Goal: Information Seeking & Learning: Learn about a topic

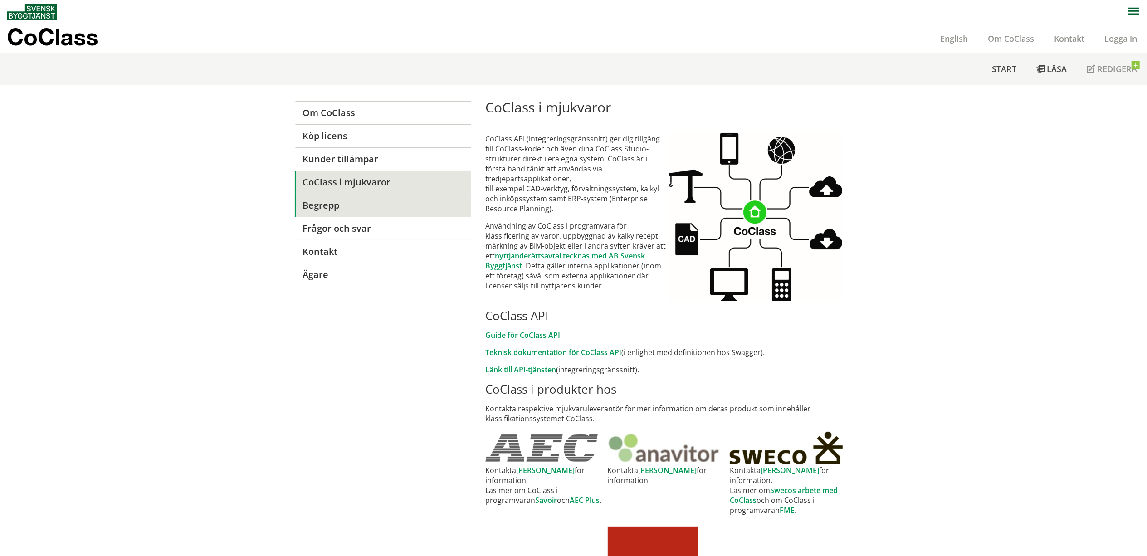
click at [312, 209] on link "Begrepp" at bounding box center [383, 205] width 176 height 23
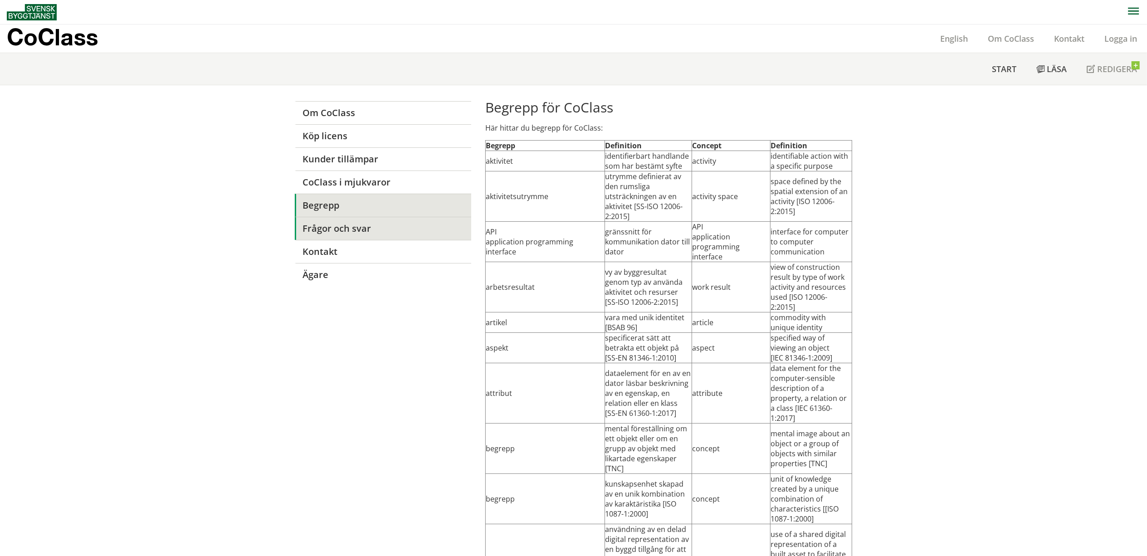
click at [327, 232] on link "Frågor och svar" at bounding box center [383, 228] width 176 height 23
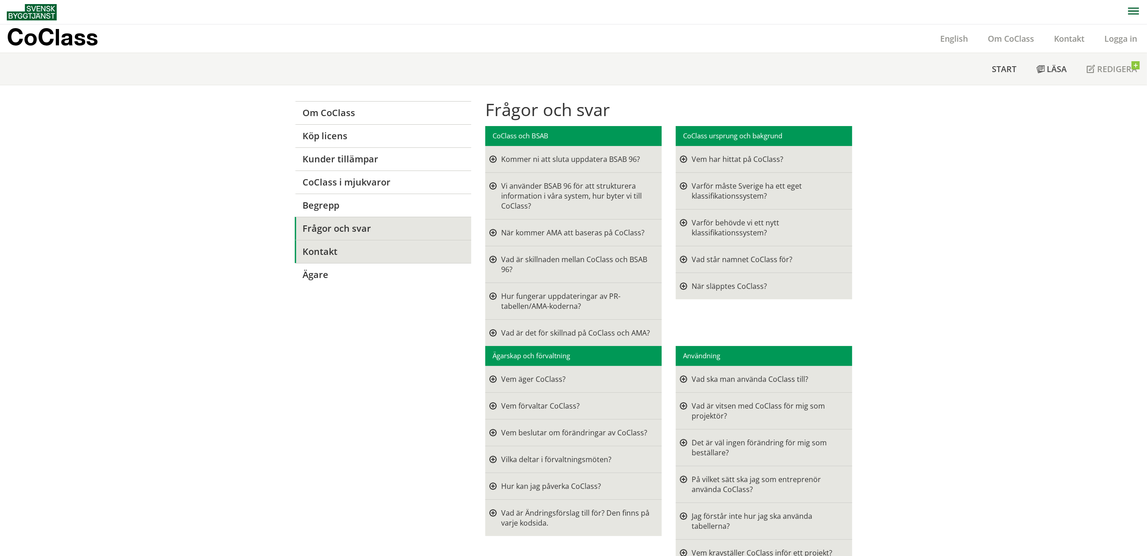
click at [314, 255] on link "Kontakt" at bounding box center [383, 251] width 176 height 23
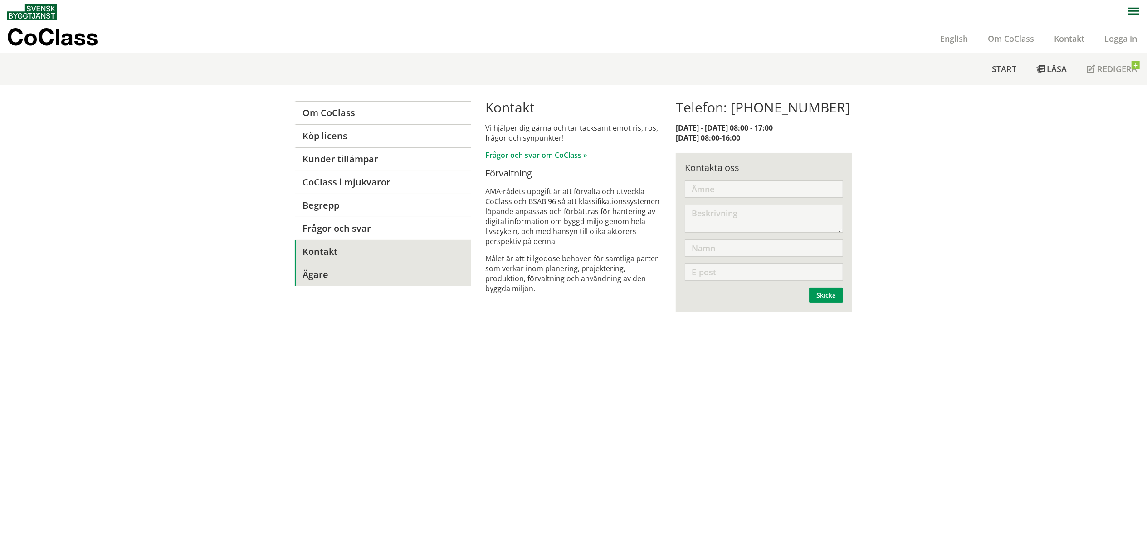
click at [309, 274] on link "Ägare" at bounding box center [383, 274] width 176 height 23
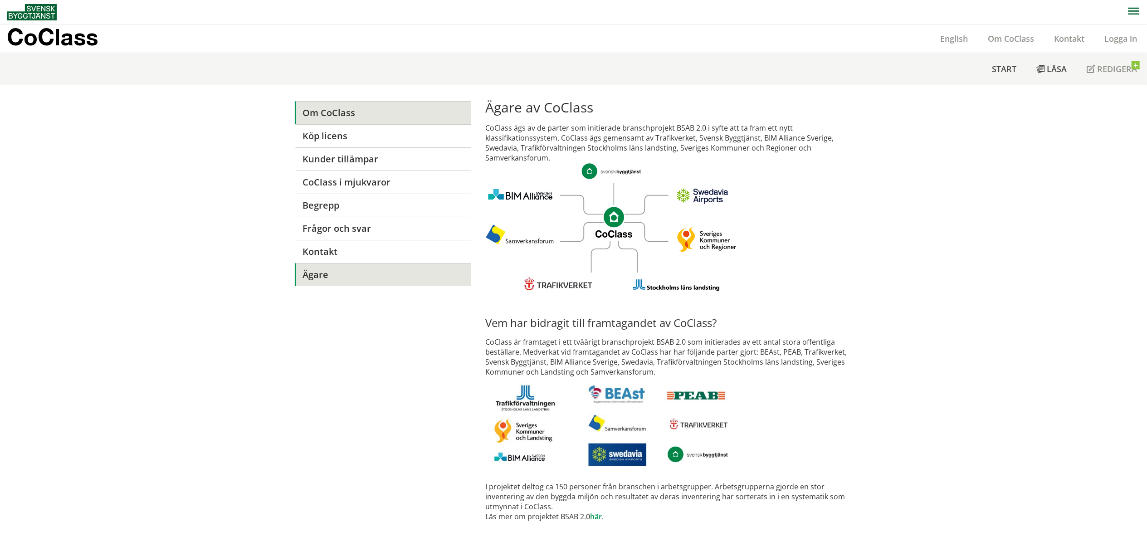
click at [322, 109] on link "Om CoClass" at bounding box center [383, 112] width 176 height 23
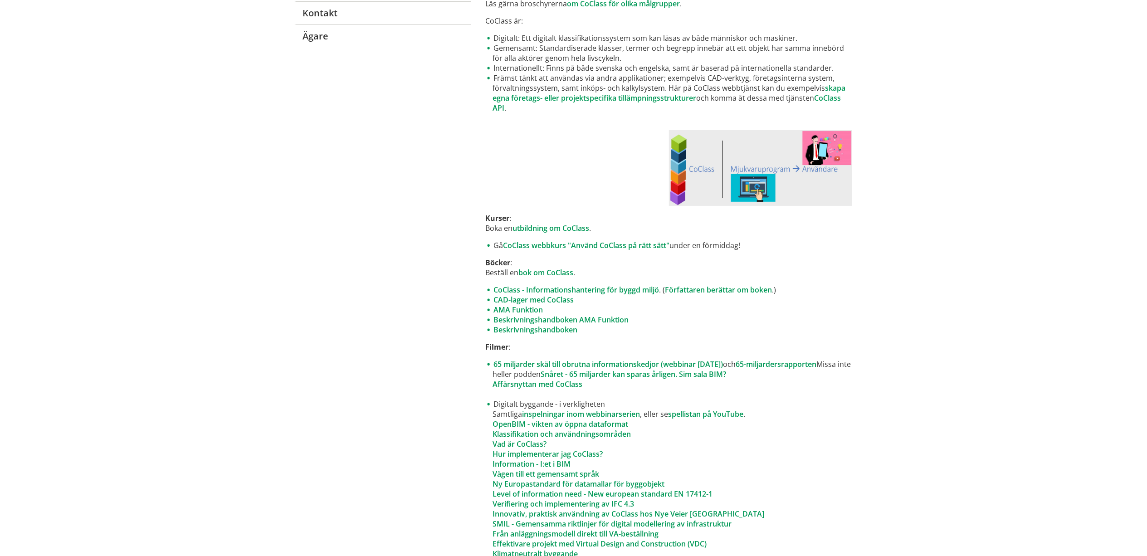
scroll to position [242, 0]
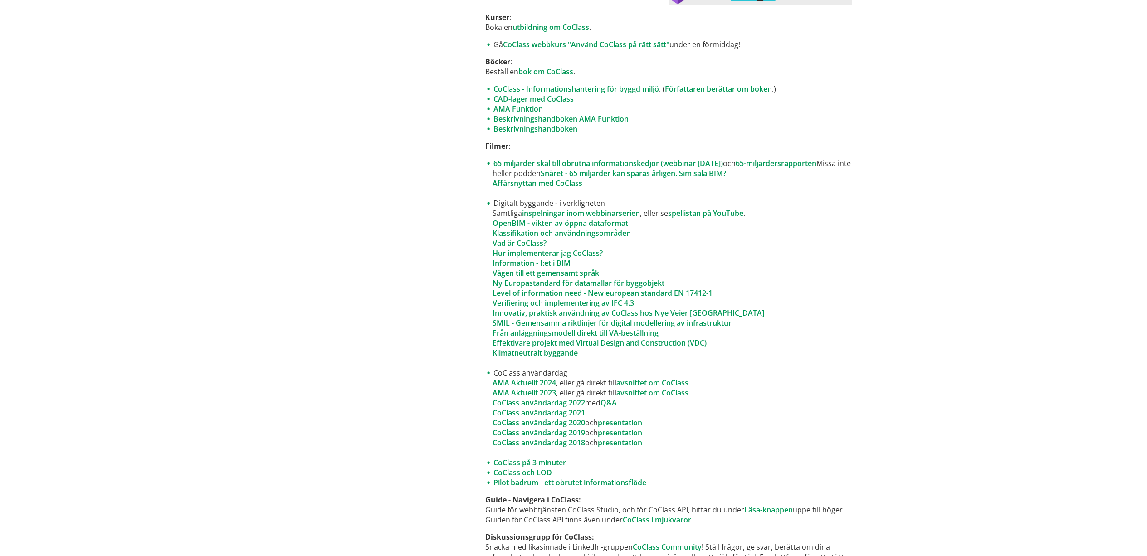
scroll to position [302, 0]
